Goal: Find specific page/section: Find specific page/section

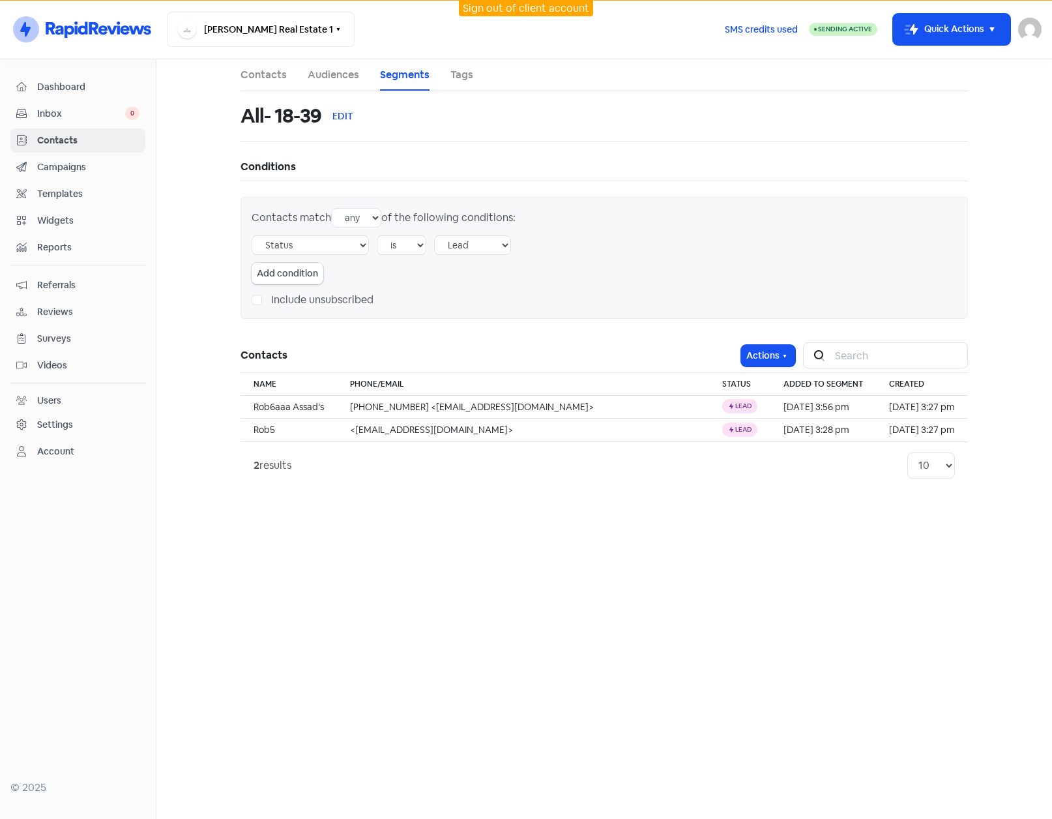
select select "status"
select select "lead"
click at [52, 222] on span "Widgets" at bounding box center [88, 221] width 102 height 14
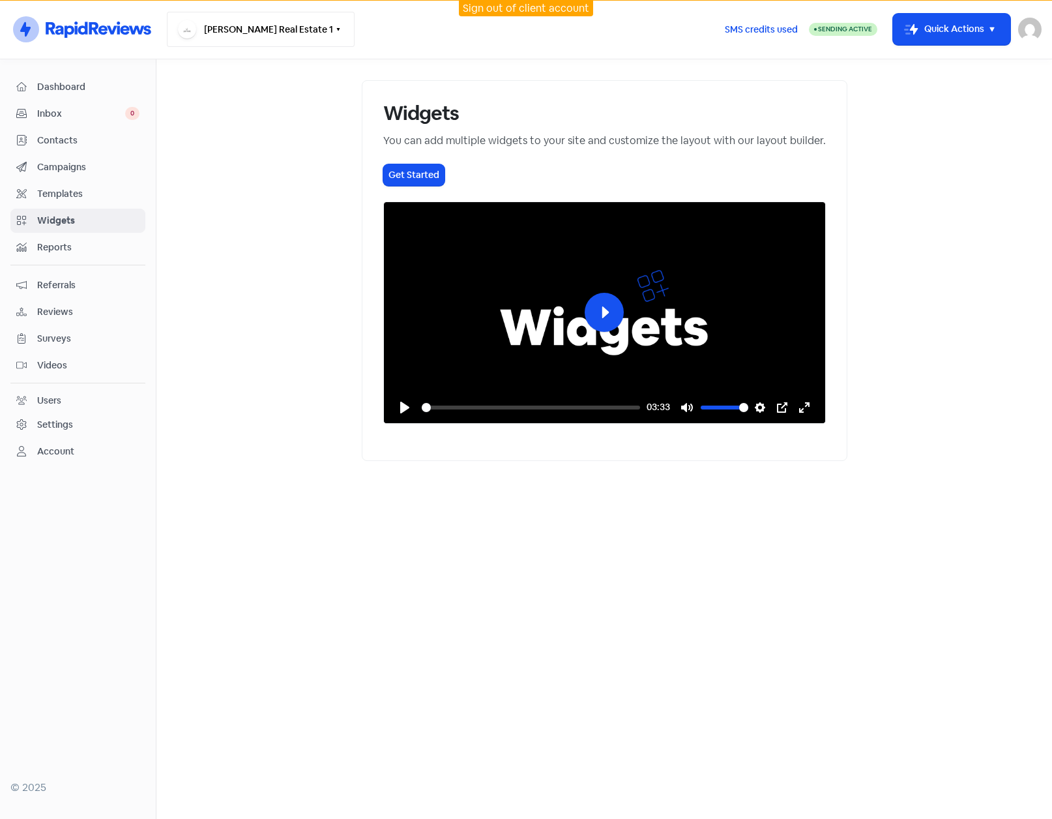
click at [333, 26] on icon "button" at bounding box center [338, 29] width 10 height 10
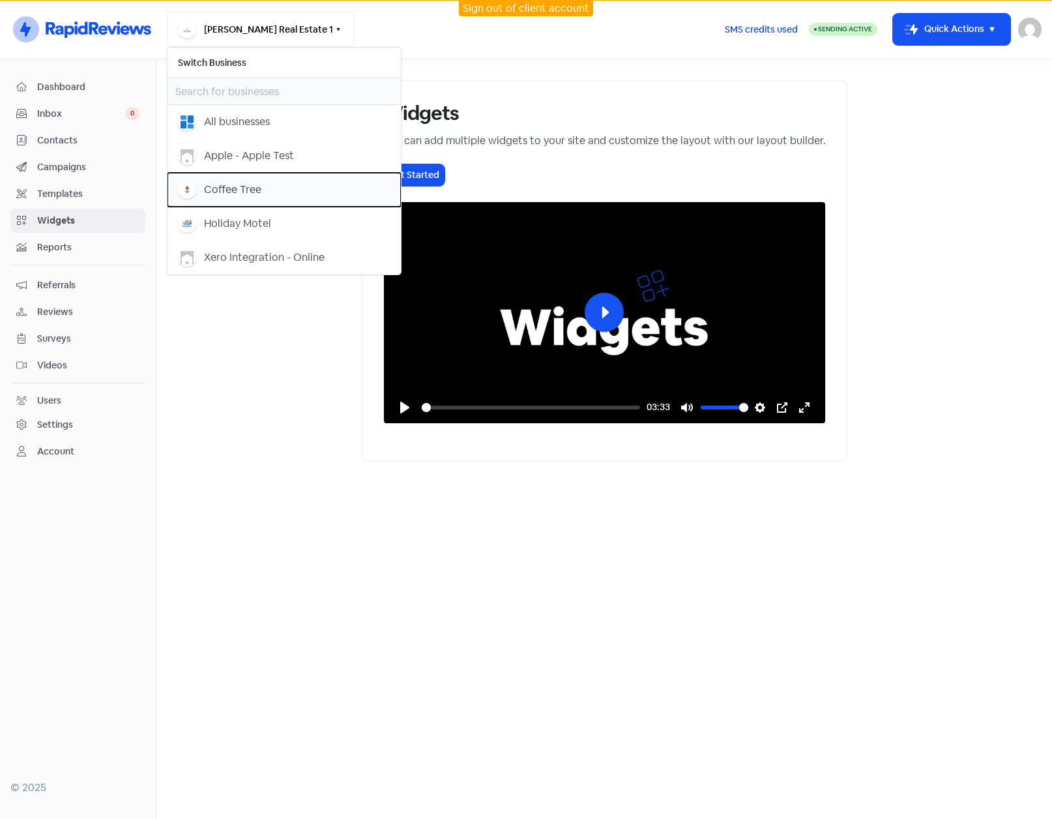
click at [251, 185] on div "Coffee Tree" at bounding box center [232, 190] width 57 height 16
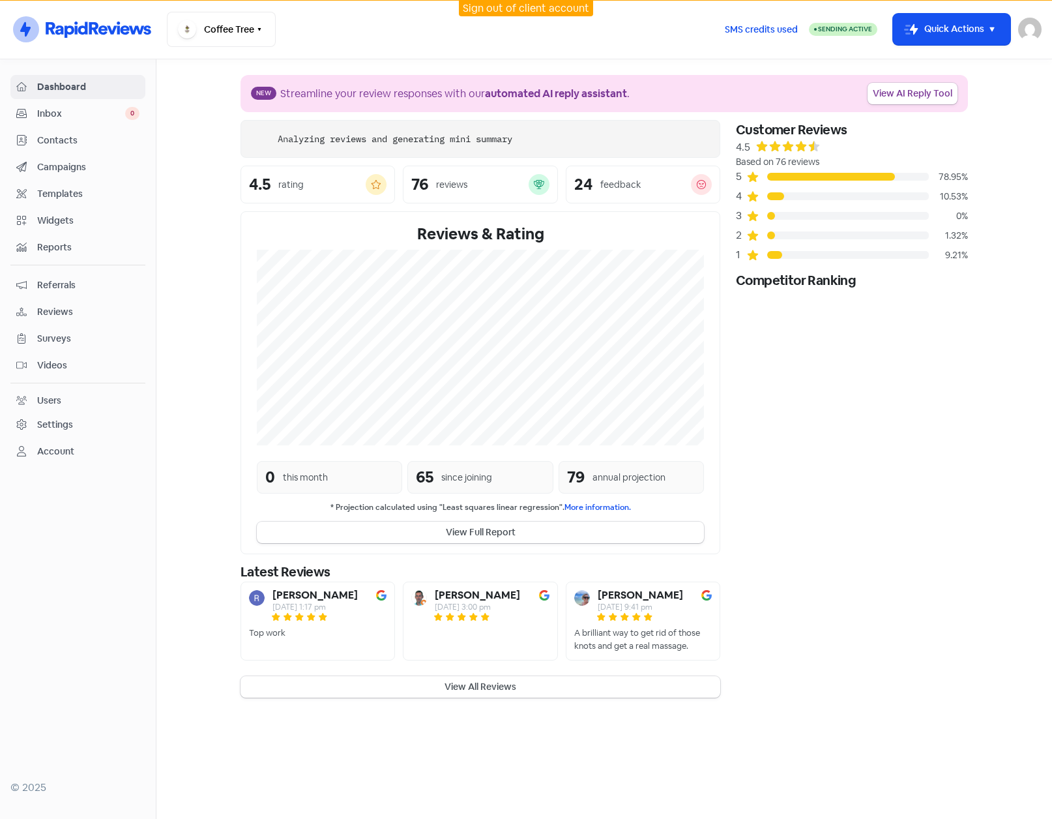
click at [63, 218] on span "Widgets" at bounding box center [88, 221] width 102 height 14
